Goal: Task Accomplishment & Management: Complete application form

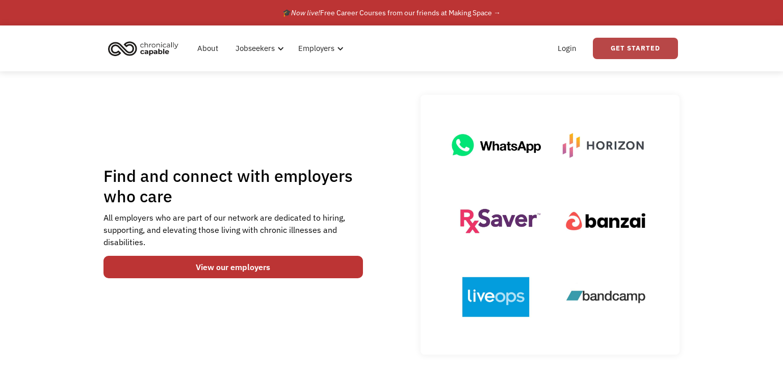
click at [631, 47] on link "Get Started" at bounding box center [635, 48] width 85 height 21
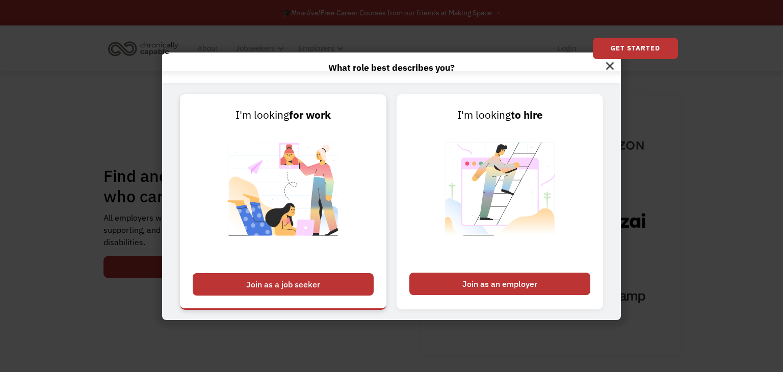
click at [361, 262] on link "I'm looking for work Join as a job seeker" at bounding box center [283, 201] width 206 height 215
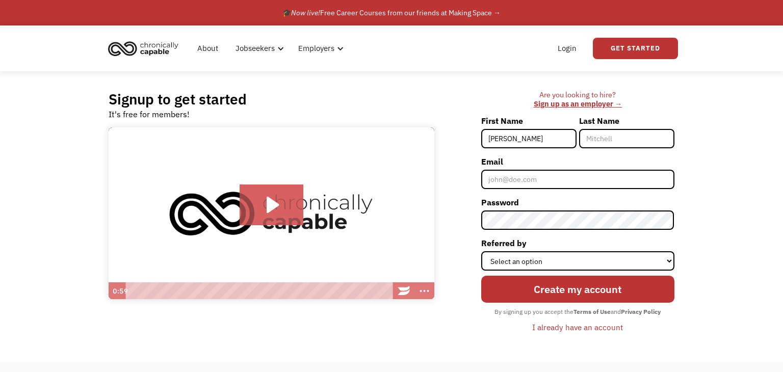
type input "[PERSON_NAME]"
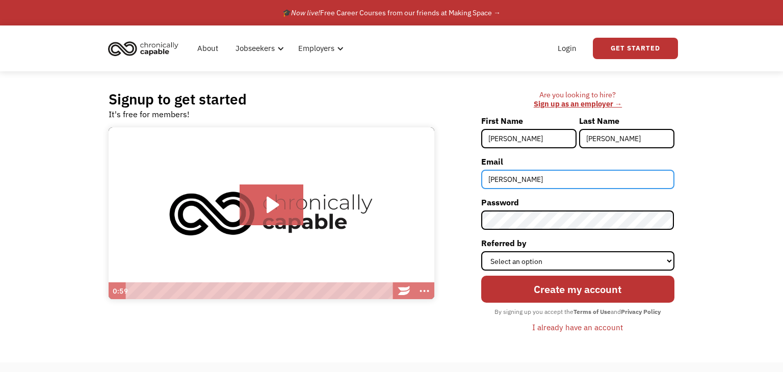
type input "[EMAIL_ADDRESS][DOMAIN_NAME]"
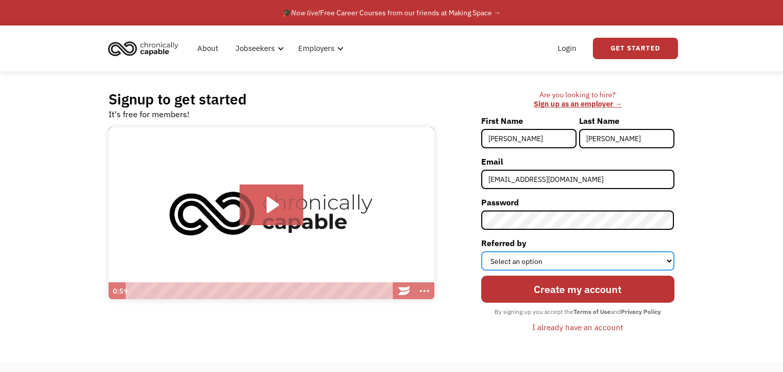
click at [555, 260] on select "Select an option Instagram Facebook Twitter Search Engine News Article Word of …" at bounding box center [577, 260] width 193 height 19
select select "Word of Mouth"
click at [482, 251] on select "Select an option Instagram Facebook Twitter Search Engine News Article Word of …" at bounding box center [577, 260] width 193 height 19
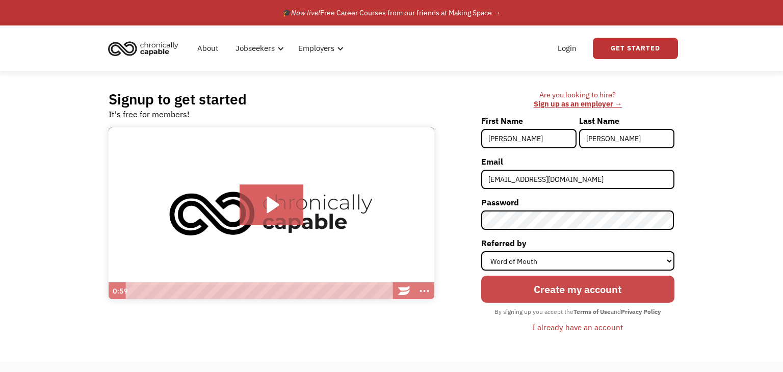
click at [538, 298] on input "Create my account" at bounding box center [577, 289] width 193 height 27
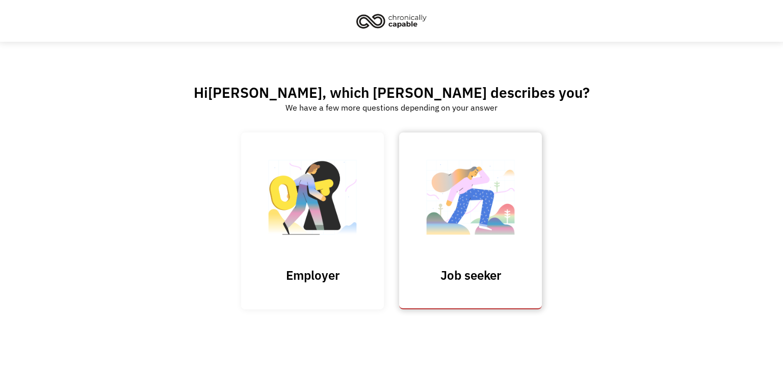
click at [491, 191] on img at bounding box center [470, 202] width 102 height 99
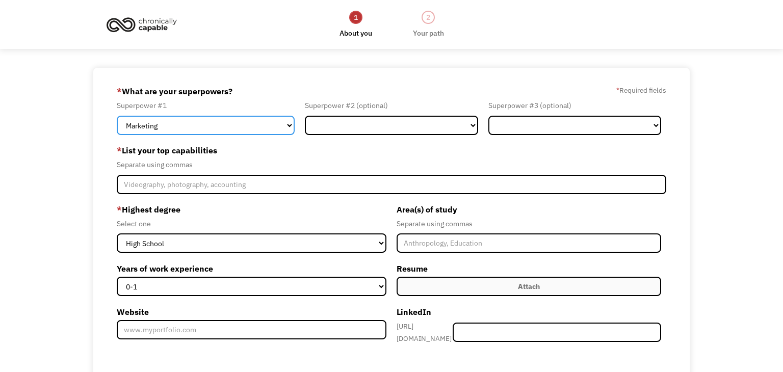
click at [280, 125] on select "Marketing Human Resources Finance Technology Operations Sales Industrial & Manu…" at bounding box center [206, 125] width 178 height 19
click at [117, 116] on select "Marketing Human Resources Finance Technology Operations Sales Industrial & Manu…" at bounding box center [206, 125] width 178 height 19
click at [159, 125] on select "Marketing Human Resources Finance Technology Operations Sales Industrial & Manu…" at bounding box center [206, 125] width 178 height 19
select select "Administration"
click at [117, 116] on select "Marketing Human Resources Finance Technology Operations Sales Industrial & Manu…" at bounding box center [206, 125] width 178 height 19
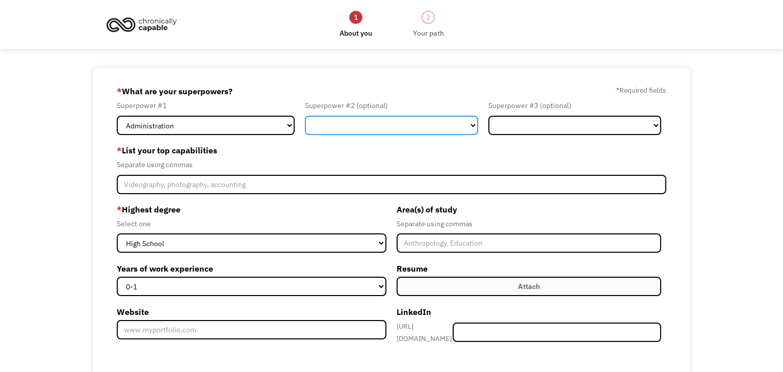
click at [326, 127] on select "Marketing Human Resources Finance Technology Operations Sales Industrial & Manu…" at bounding box center [391, 125] width 173 height 19
select select "Human Resources"
click at [305, 116] on select "Marketing Human Resources Finance Technology Operations Sales Industrial & Manu…" at bounding box center [391, 125] width 173 height 19
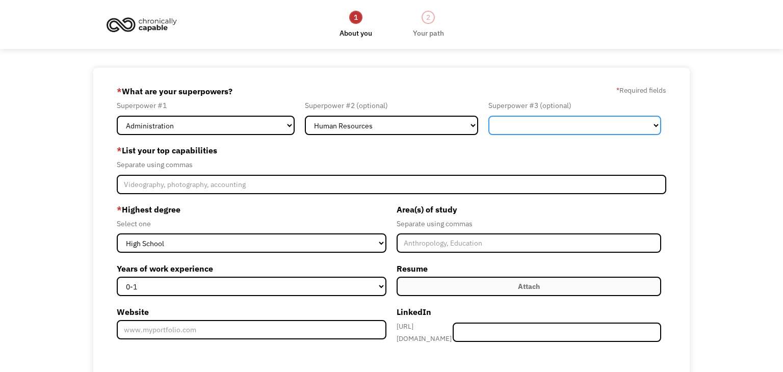
click at [653, 122] on select "Marketing Human Resources Finance Technology Operations Sales Industrial & Manu…" at bounding box center [574, 125] width 173 height 19
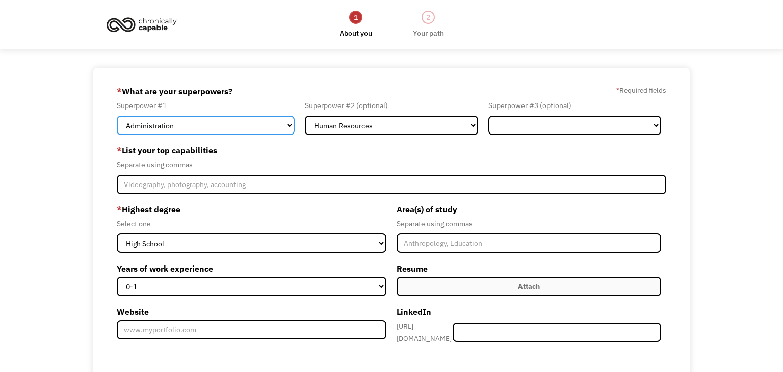
click at [199, 120] on select "Marketing Human Resources Finance Technology Operations Sales Industrial & Manu…" at bounding box center [206, 125] width 178 height 19
select select "Customer Service"
click at [117, 116] on select "Marketing Human Resources Finance Technology Operations Sales Industrial & Manu…" at bounding box center [206, 125] width 178 height 19
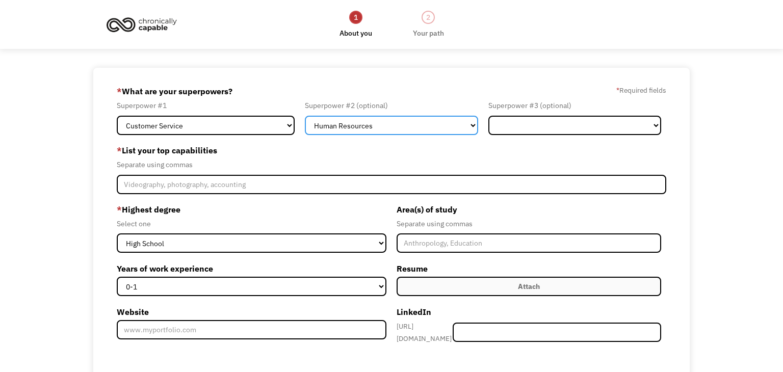
click at [464, 120] on select "Marketing Human Resources Finance Technology Operations Sales Industrial & Manu…" at bounding box center [391, 125] width 173 height 19
select select "Communications & Public Relations"
click at [305, 116] on select "Marketing Human Resources Finance Technology Operations Sales Industrial & Manu…" at bounding box center [391, 125] width 173 height 19
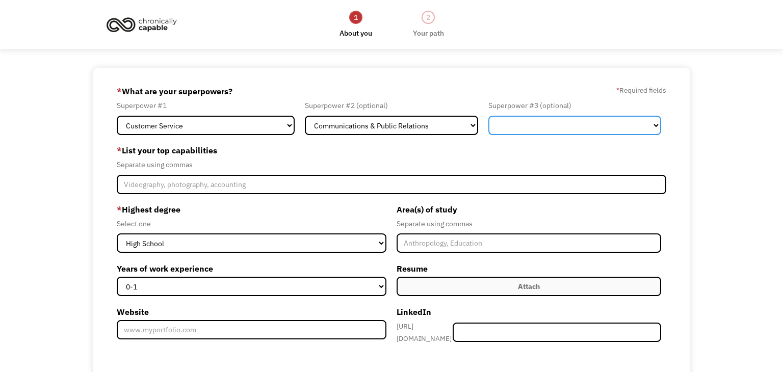
click at [530, 124] on select "Marketing Human Resources Finance Technology Operations Sales Industrial & Manu…" at bounding box center [574, 125] width 173 height 19
select select "Administration"
click at [488, 116] on select "Marketing Human Resources Finance Technology Operations Sales Industrial & Manu…" at bounding box center [574, 125] width 173 height 19
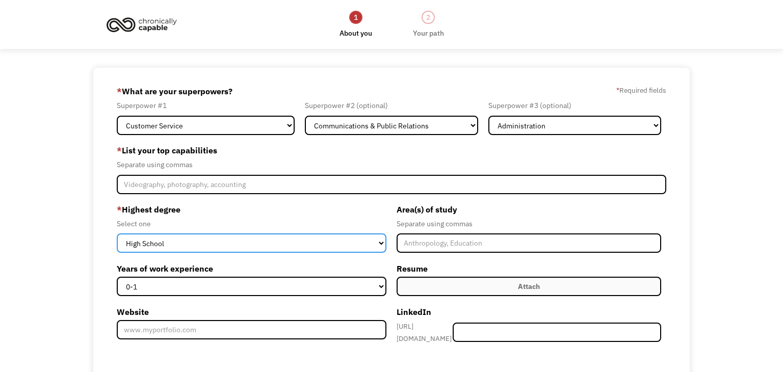
click at [341, 249] on select "High School Associates Bachelors Master's PhD" at bounding box center [252, 242] width 270 height 19
select select "associates"
click at [117, 233] on select "High School Associates Bachelors Master's PhD" at bounding box center [252, 242] width 270 height 19
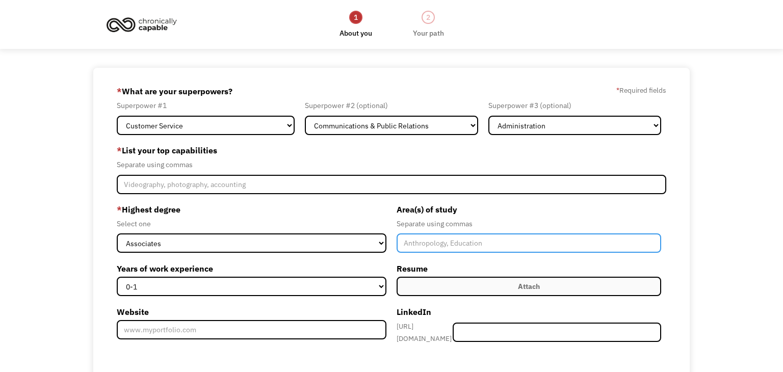
click at [458, 239] on input "Member-Create-Step1" at bounding box center [529, 242] width 265 height 19
type input "Behavioral and Social Sciences"
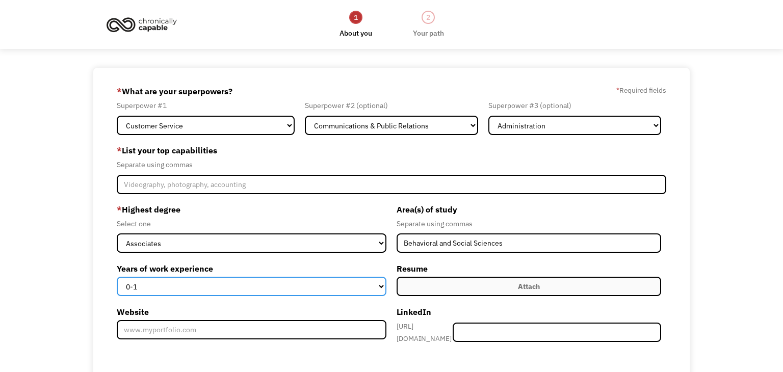
click at [312, 288] on select "0-1 2-4 5-10 11-15 15+" at bounding box center [252, 286] width 270 height 19
click at [117, 277] on select "0-1 2-4 5-10 11-15 15+" at bounding box center [252, 286] width 270 height 19
click at [342, 292] on select "0-1 2-4 5-10 11-15 15+" at bounding box center [252, 286] width 270 height 19
select select "11-15"
click at [117, 277] on select "0-1 2-4 5-10 11-15 15+" at bounding box center [252, 286] width 270 height 19
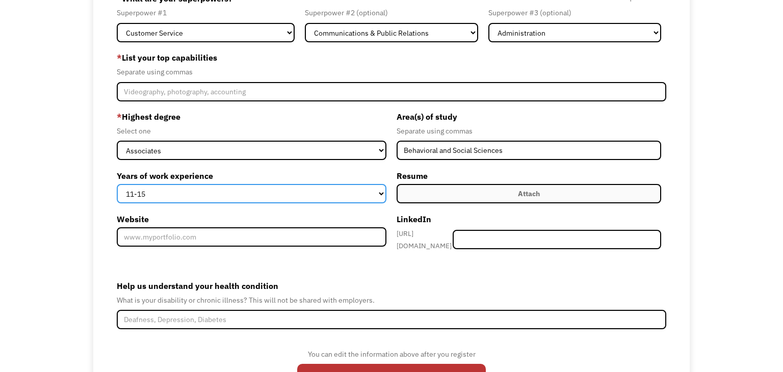
scroll to position [106, 0]
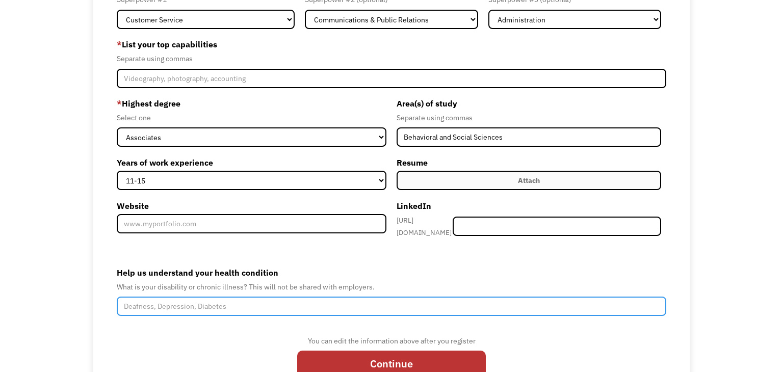
click at [353, 305] on input "Help us understand your health condition" at bounding box center [391, 306] width 549 height 19
click at [123, 305] on input "Postural Orthopedic [MEDICAL_DATA] Syndrome, [PERSON_NAME][MEDICAL_DATA]," at bounding box center [391, 306] width 549 height 19
click at [412, 303] on input "Postural Orthopedic [MEDICAL_DATA] Syndrome, [PERSON_NAME][MEDICAL_DATA]," at bounding box center [391, 306] width 549 height 19
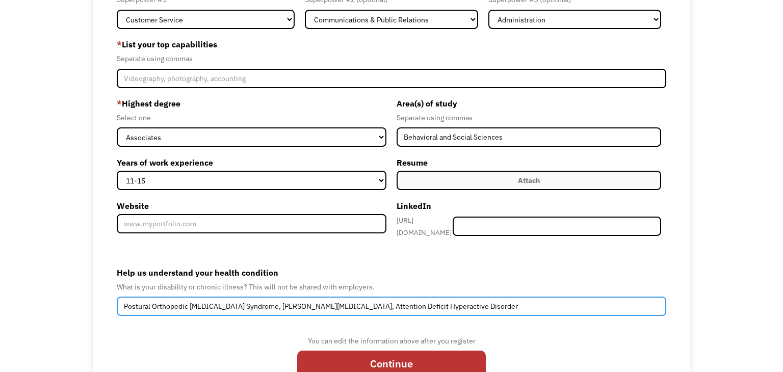
click at [278, 297] on input "Postural Orthopedic [MEDICAL_DATA] Syndrome, [PERSON_NAME][MEDICAL_DATA], Atten…" at bounding box center [391, 306] width 549 height 19
click at [277, 297] on input "Postural Orthopedic [MEDICAL_DATA] Syndrome, [PERSON_NAME][MEDICAL_DATA], Atten…" at bounding box center [391, 306] width 549 height 19
click at [309, 298] on input "Postural Orthopedic [MEDICAL_DATA] Syndrome, [PERSON_NAME][MEDICAL_DATA], Atten…" at bounding box center [391, 306] width 549 height 19
type input "Postural Orthopedic [MEDICAL_DATA] Syndrome, [PERSON_NAME][MEDICAL_DATA], Atten…"
